Goal: Information Seeking & Learning: Learn about a topic

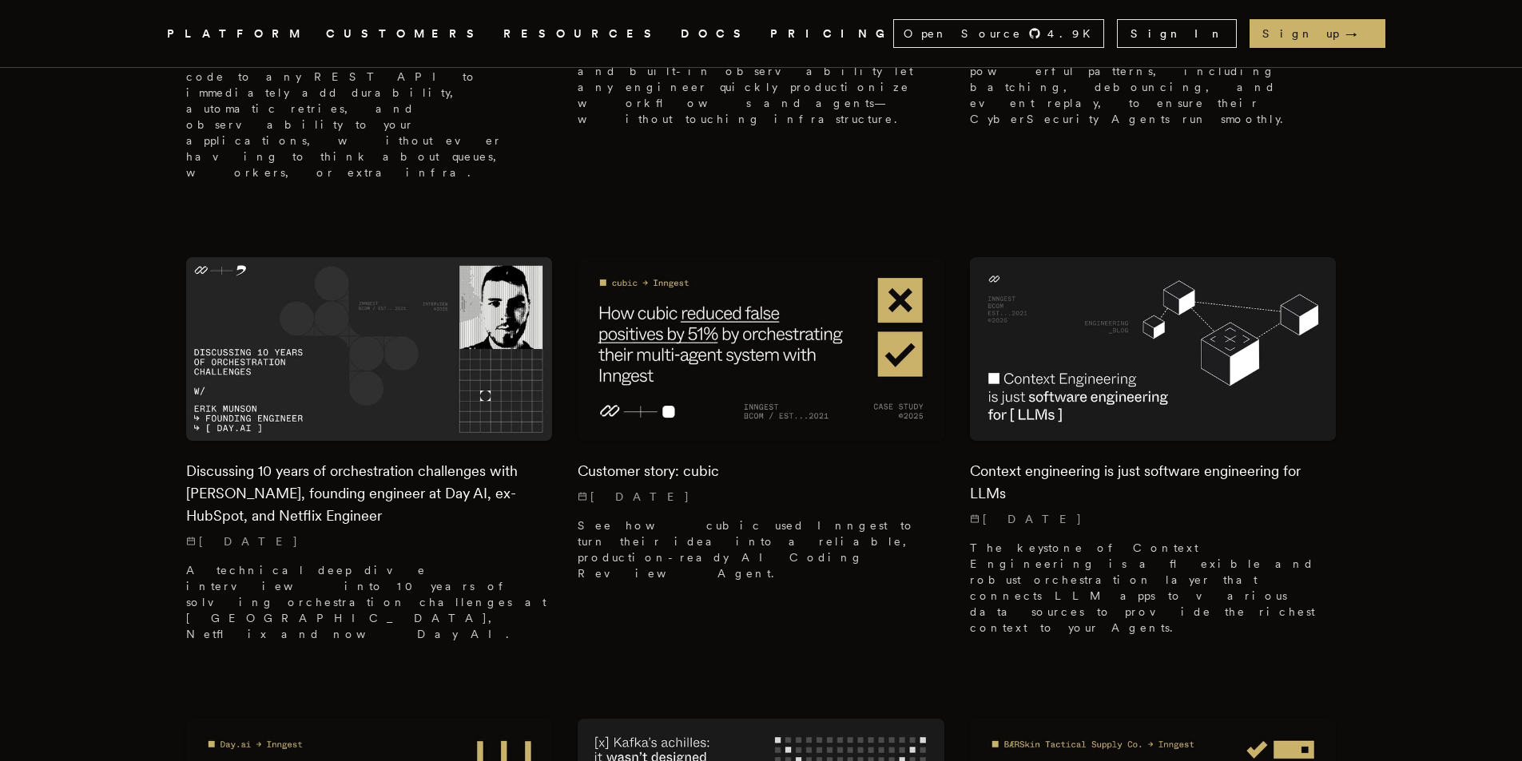
scroll to position [1358, 0]
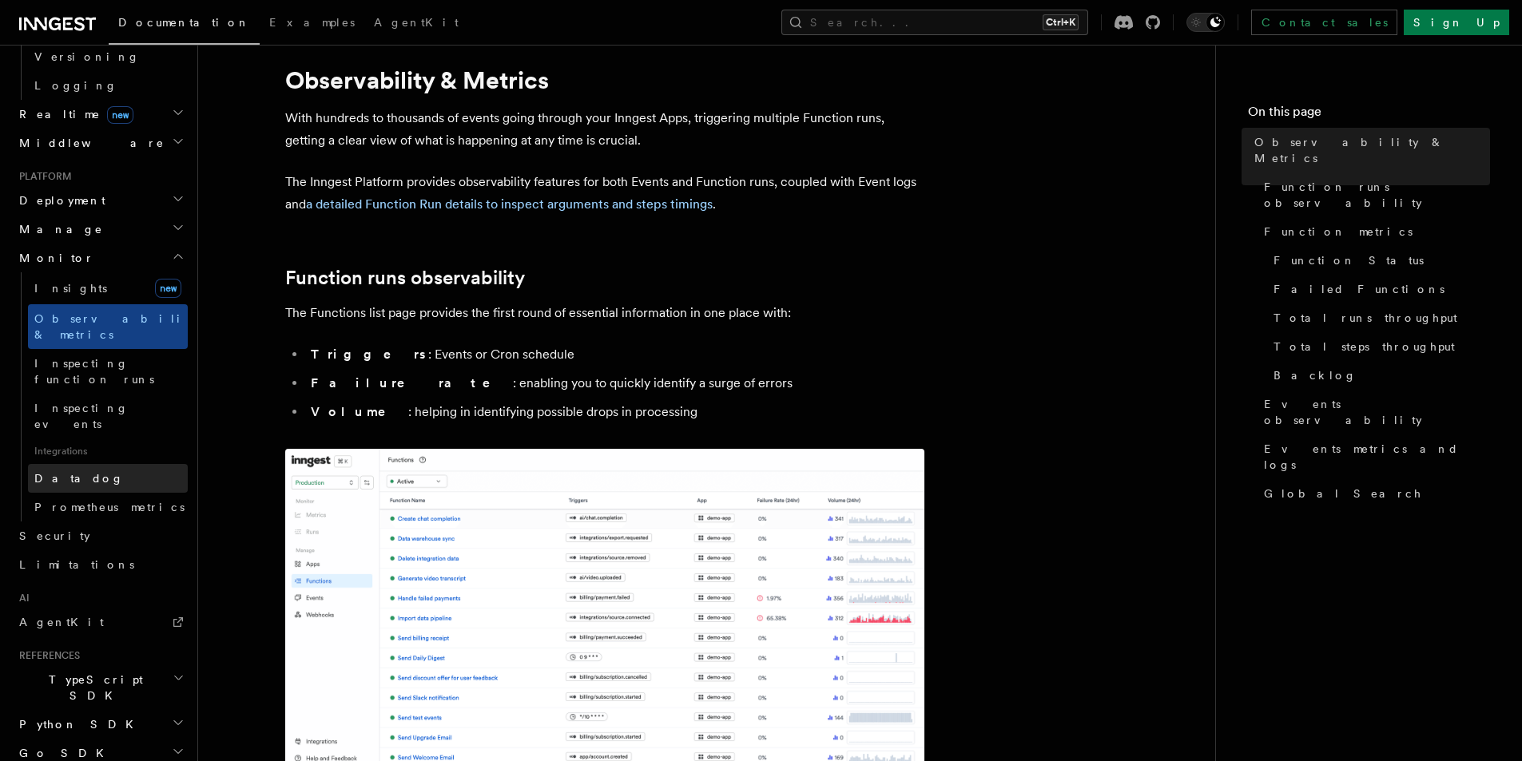
scroll to position [80, 0]
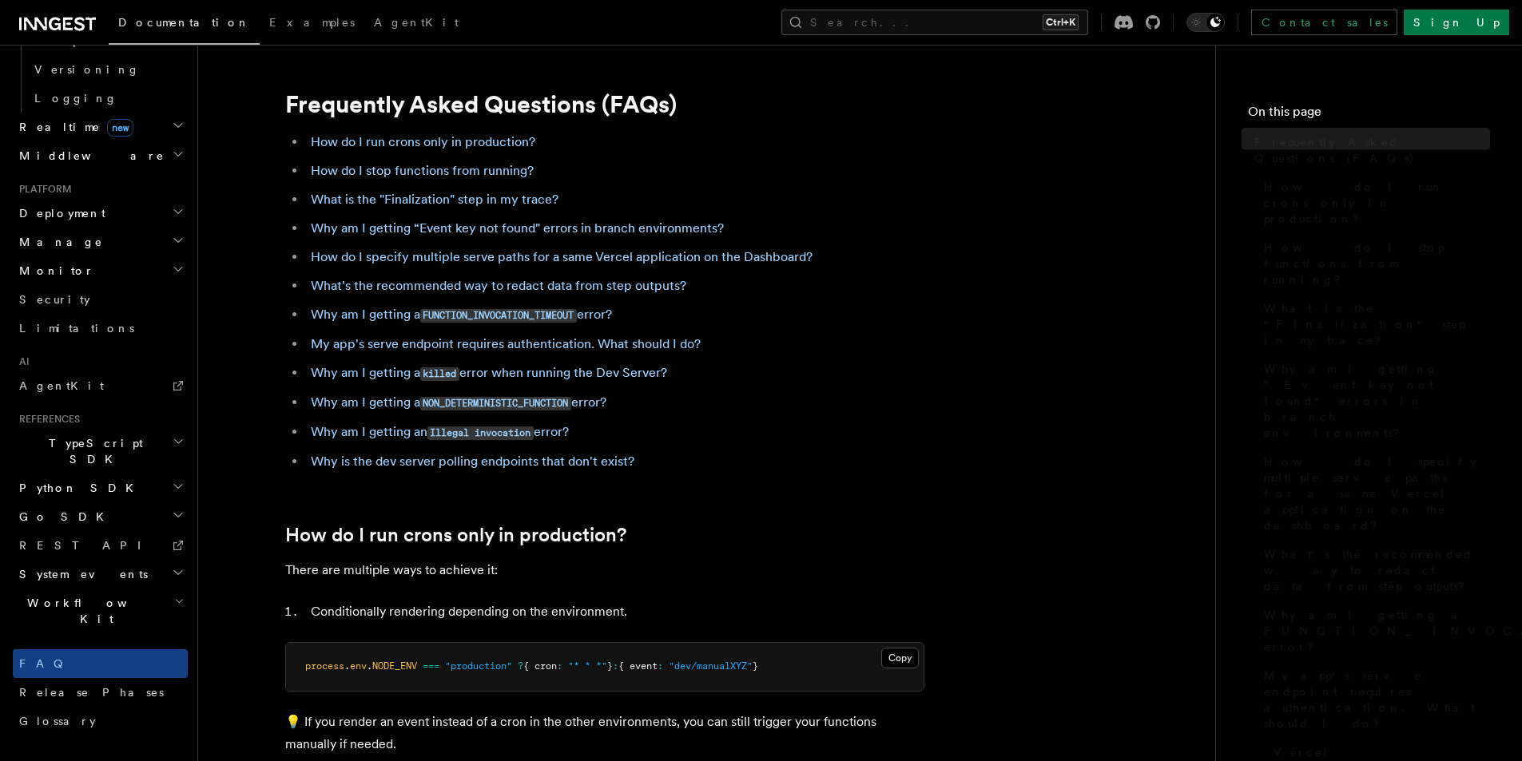
scroll to position [549, 0]
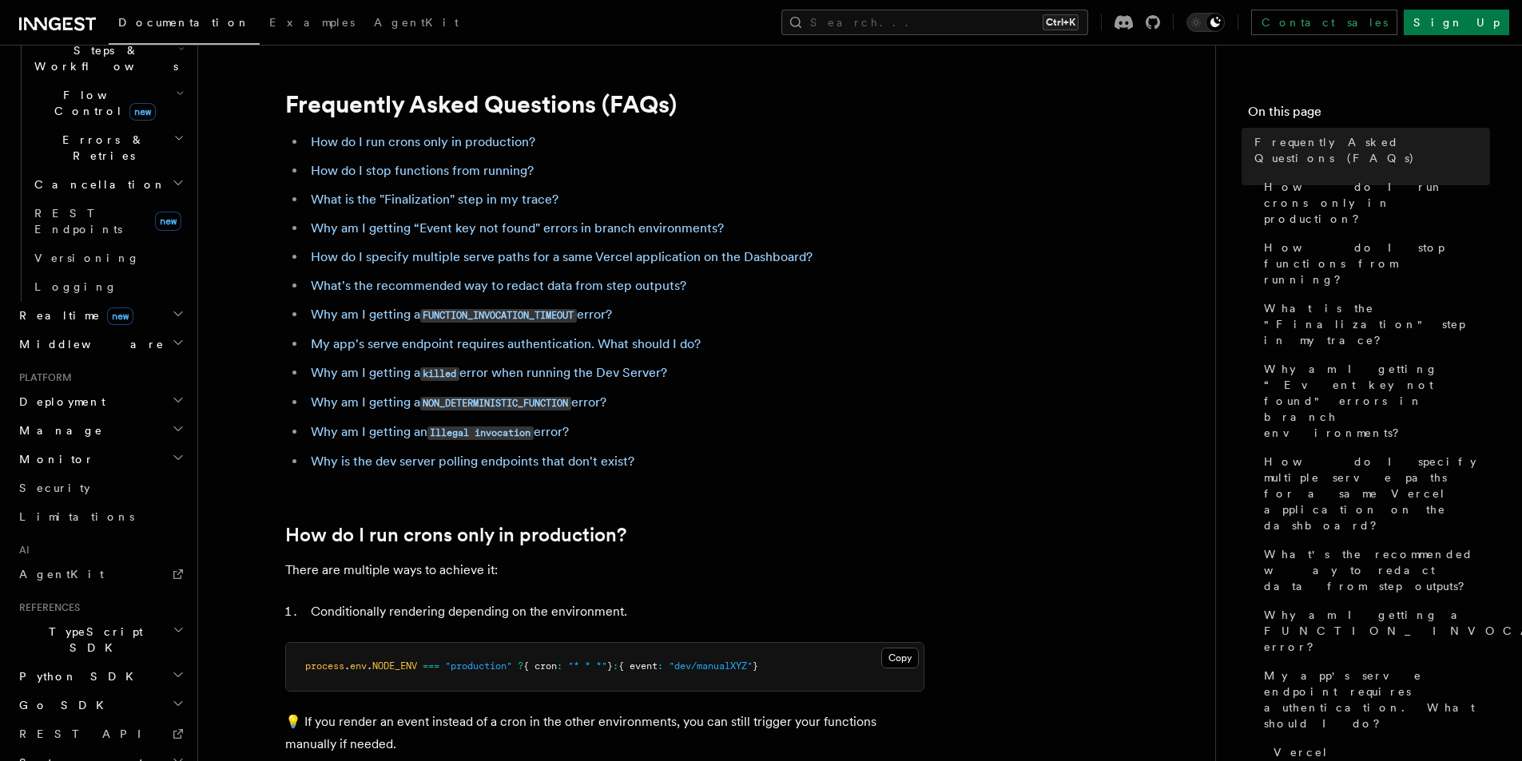
click at [888, 443] on li "Why am I getting an Illegal invocation error?" at bounding box center [615, 432] width 618 height 23
